Goal: Ask a question: Seek information or help from site administrators or community

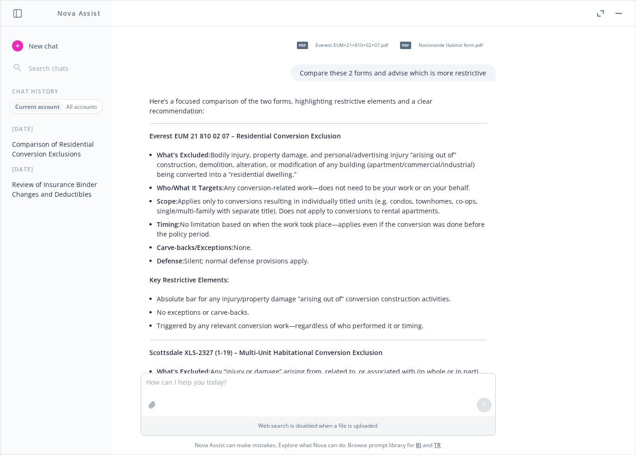
scroll to position [1428, 0]
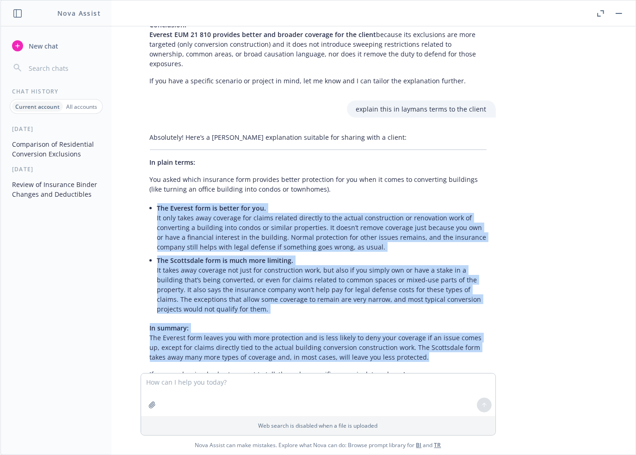
click at [575, 197] on div "pdf Everest EUM+21+810+02+07.pdf pdf Nationwide Habitat form.pdf Compare these …" at bounding box center [317, 199] width 635 height 347
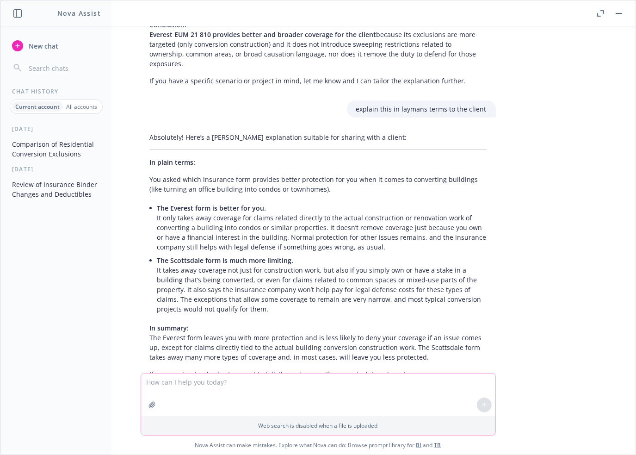
click at [194, 383] on textarea at bounding box center [318, 394] width 354 height 43
paste textarea "5. Who is providing primary automobile liability and automobile physical damage…"
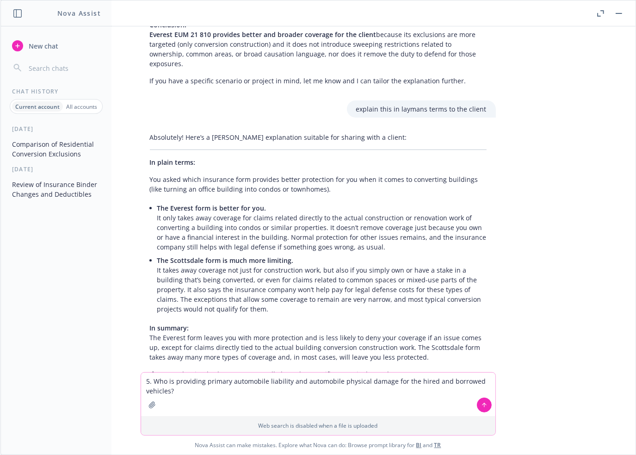
type textarea "5. Who is providing primary automobile liability and automobile physical damage…"
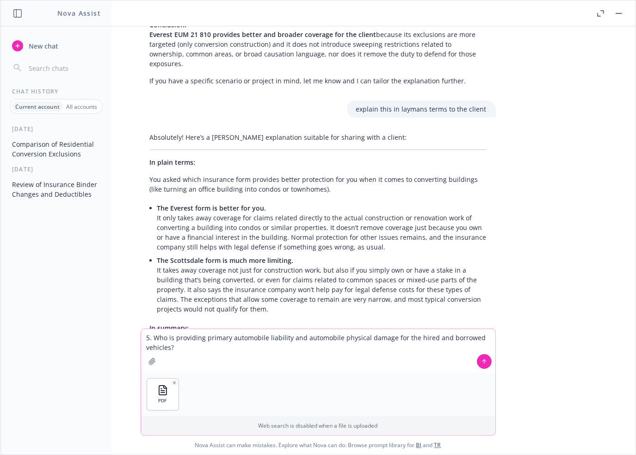
click at [482, 360] on icon at bounding box center [484, 361] width 4 height 2
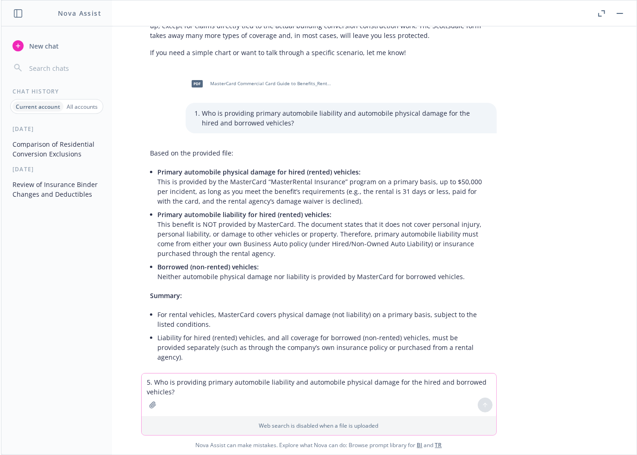
scroll to position [1752, 0]
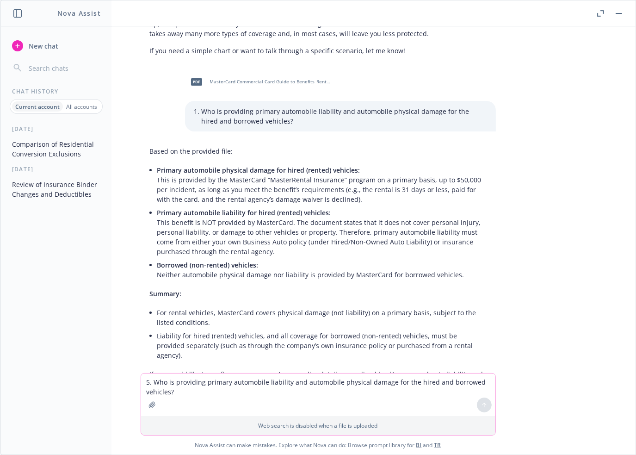
click at [579, 148] on div "pdf Everest EUM+21+810+02+07.pdf pdf Nationwide Habitat form.pdf Compare these …" at bounding box center [317, 199] width 635 height 347
click at [575, 155] on div "pdf Everest EUM+21+810+02+07.pdf pdf Nationwide Habitat form.pdf Compare these …" at bounding box center [317, 199] width 635 height 347
click at [283, 306] on li "For rental vehicles, MasterCard covers physical damage (not liability) on a pri…" at bounding box center [321, 317] width 329 height 23
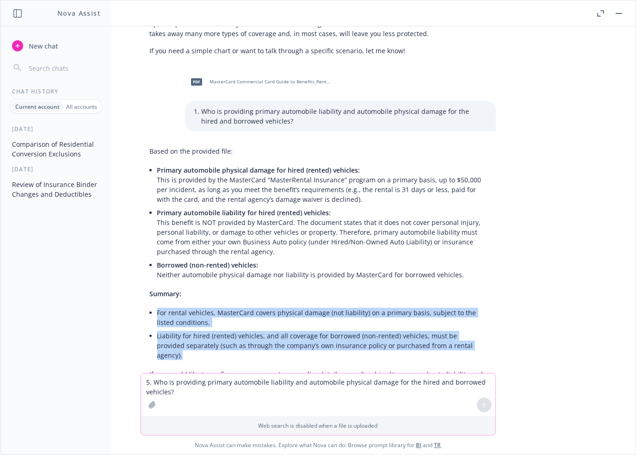
drag, startPoint x: 150, startPoint y: 281, endPoint x: 494, endPoint y: 317, distance: 345.7
click at [494, 317] on div "Based on the provided file: Primary automobile physical damage for hired (rente…" at bounding box center [318, 268] width 370 height 250
copy ul "For rental vehicles, MasterCard covers physical damage (not liability) on a pri…"
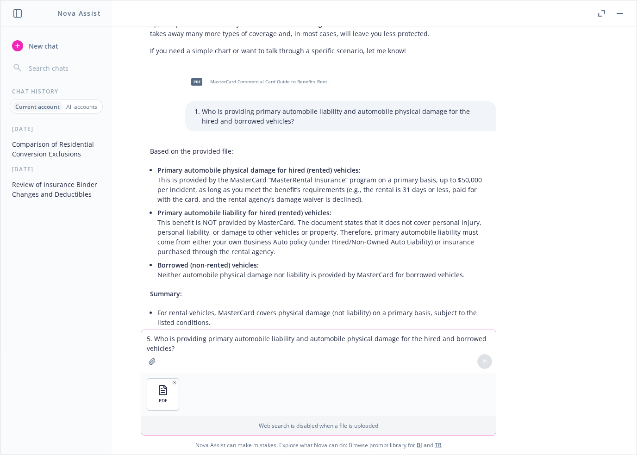
click at [240, 342] on textarea "5. Who is providing primary automobile liability and automobile physical damage…" at bounding box center [318, 351] width 354 height 43
type textarea "what is the liability limit for rented vehicles?"
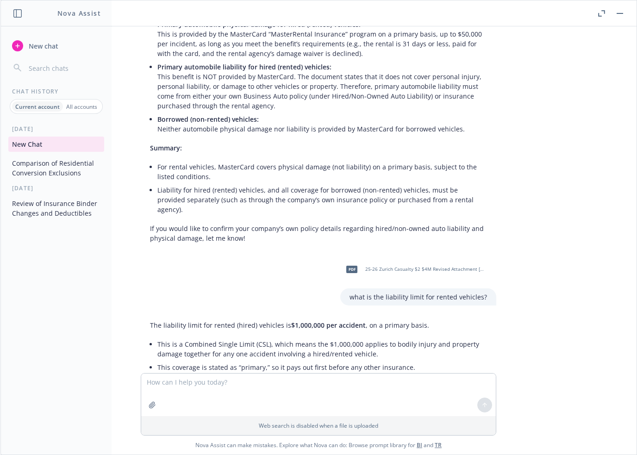
scroll to position [1900, 0]
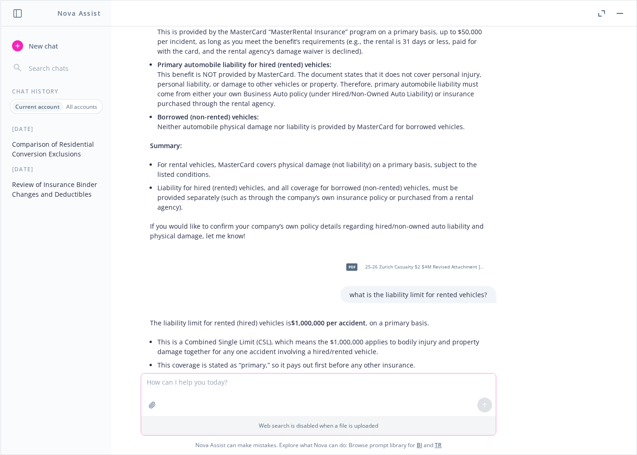
click at [242, 383] on textarea at bounding box center [318, 394] width 354 height 43
type textarea "what is symbol 8 and 9?"
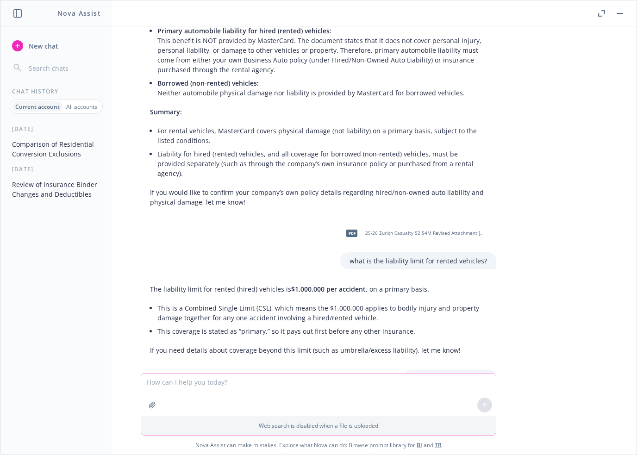
scroll to position [1931, 0]
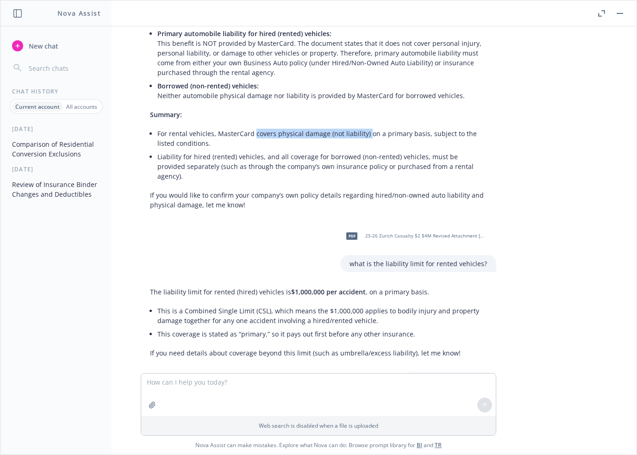
drag, startPoint x: 246, startPoint y: 102, endPoint x: 357, endPoint y: 102, distance: 111.1
click at [357, 127] on li "For rental vehicles, MasterCard covers physical damage (not liability) on a pri…" at bounding box center [321, 138] width 329 height 23
copy li "covers physical damage (not liability)"
click at [572, 149] on div "pdf Everest EUM+21+810+02+07.pdf pdf Nationwide Habitat form.pdf Compare these …" at bounding box center [318, 199] width 636 height 347
